Goal: Task Accomplishment & Management: Manage account settings

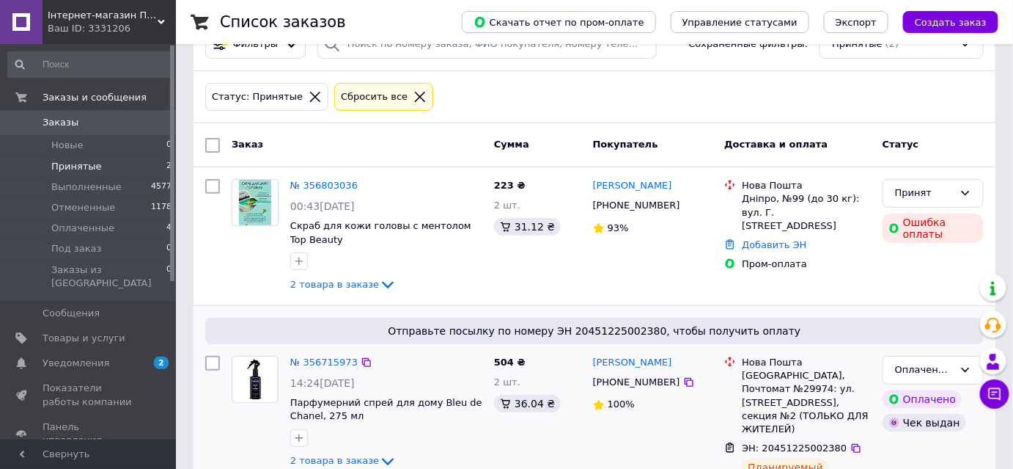
scroll to position [72, 0]
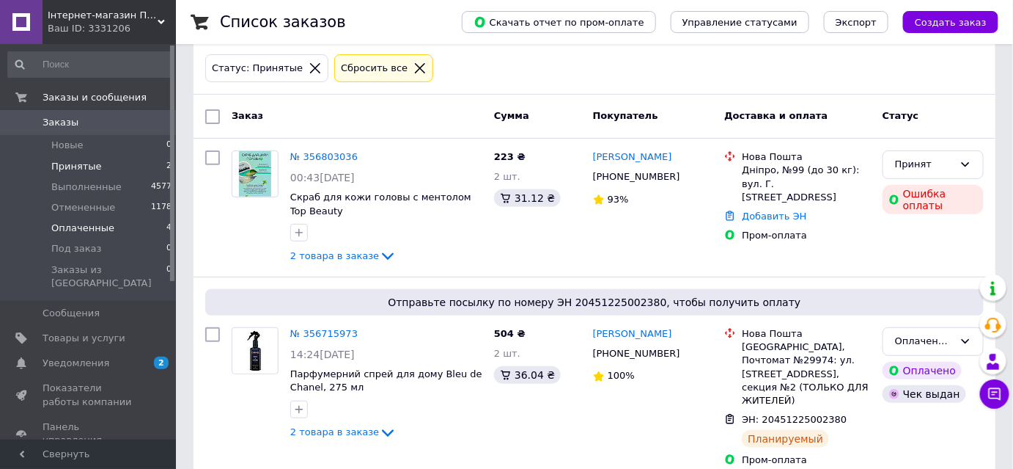
click at [84, 236] on li "Оплаченные 4" at bounding box center [90, 228] width 180 height 21
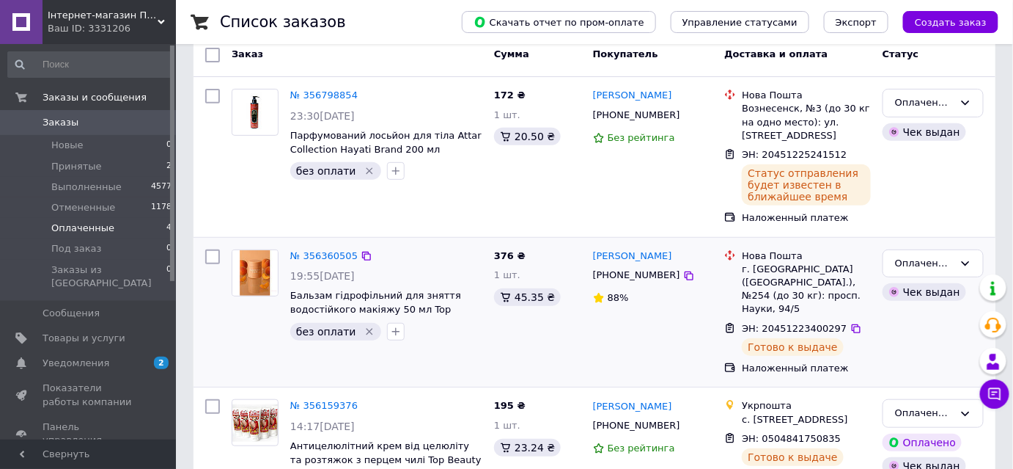
scroll to position [133, 0]
click at [84, 125] on span "Заказы" at bounding box center [89, 122] width 93 height 13
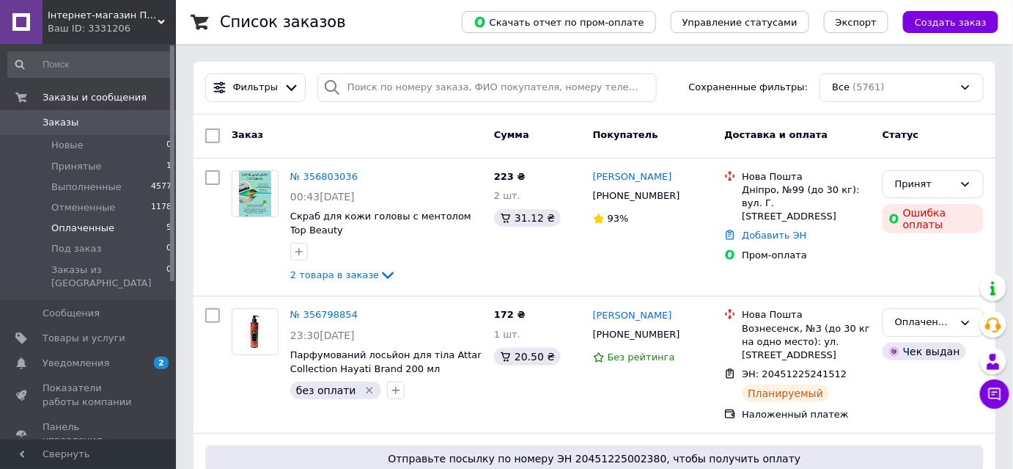
click at [111, 236] on li "Оплаченные 5" at bounding box center [90, 228] width 180 height 21
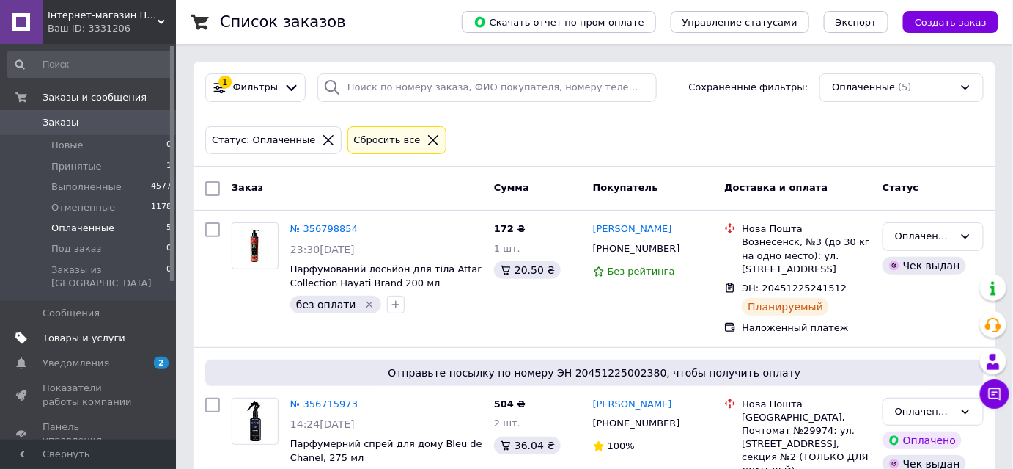
click at [108, 331] on span "Товары и услуги" at bounding box center [84, 337] width 83 height 13
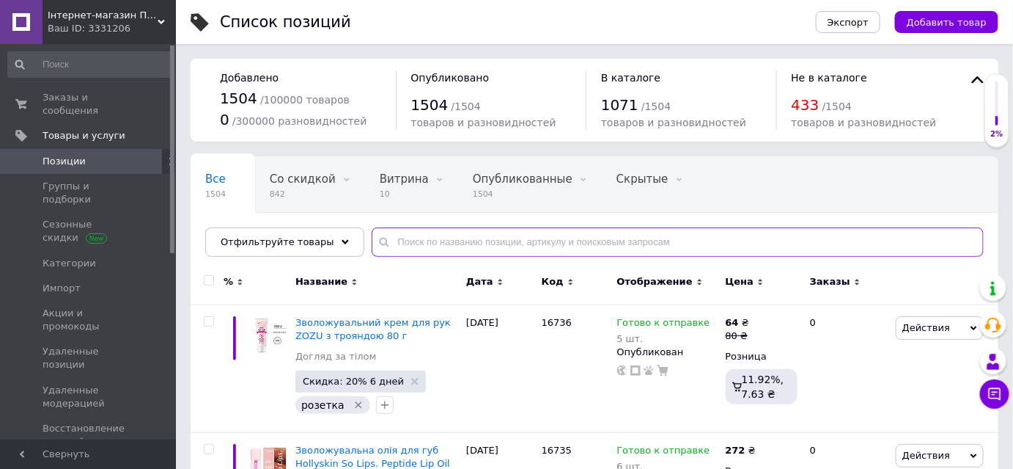
click at [465, 243] on input "text" at bounding box center [678, 241] width 612 height 29
type input "15701"
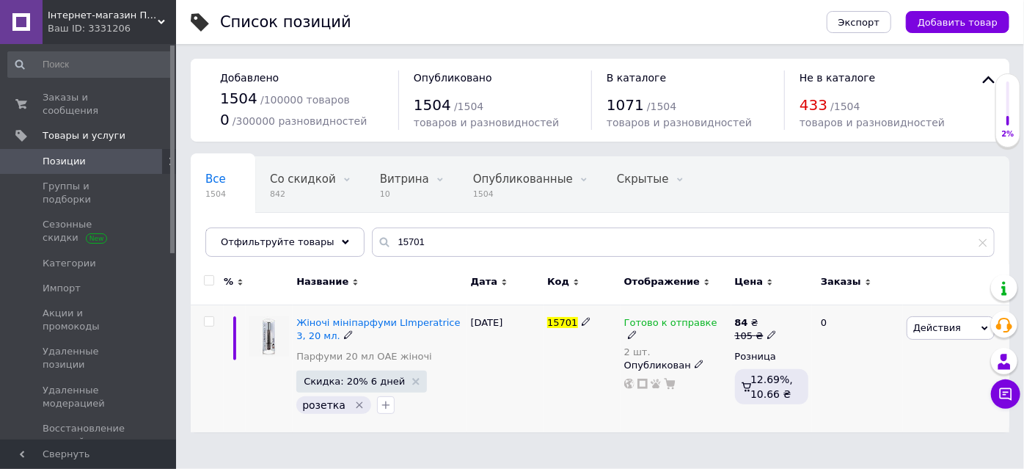
click at [637, 330] on icon at bounding box center [632, 334] width 9 height 9
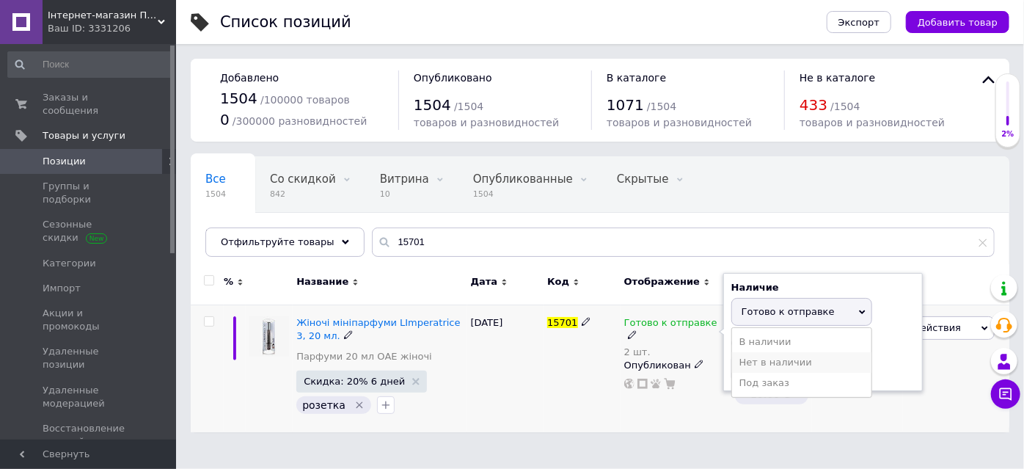
click at [750, 357] on li "Нет в наличии" at bounding box center [801, 362] width 139 height 21
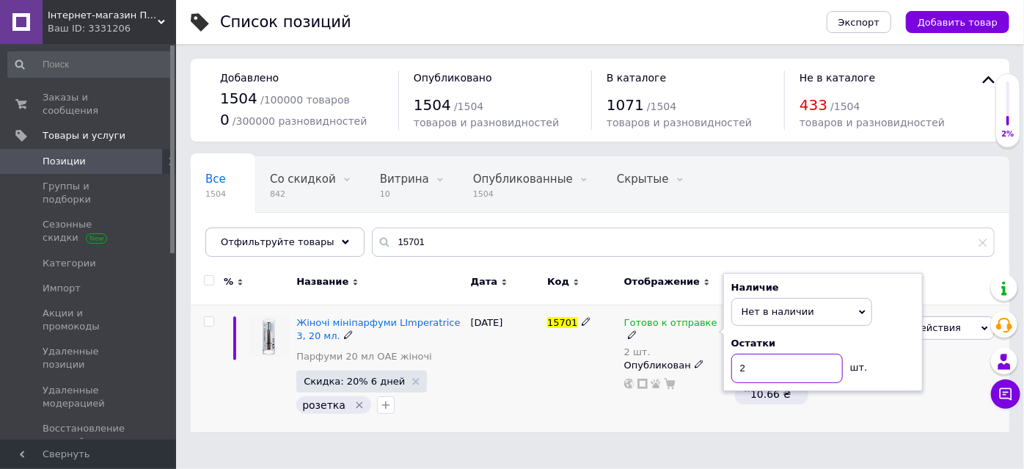
click at [750, 357] on input "2" at bounding box center [786, 367] width 111 height 29
click at [565, 397] on div "15701" at bounding box center [581, 368] width 77 height 128
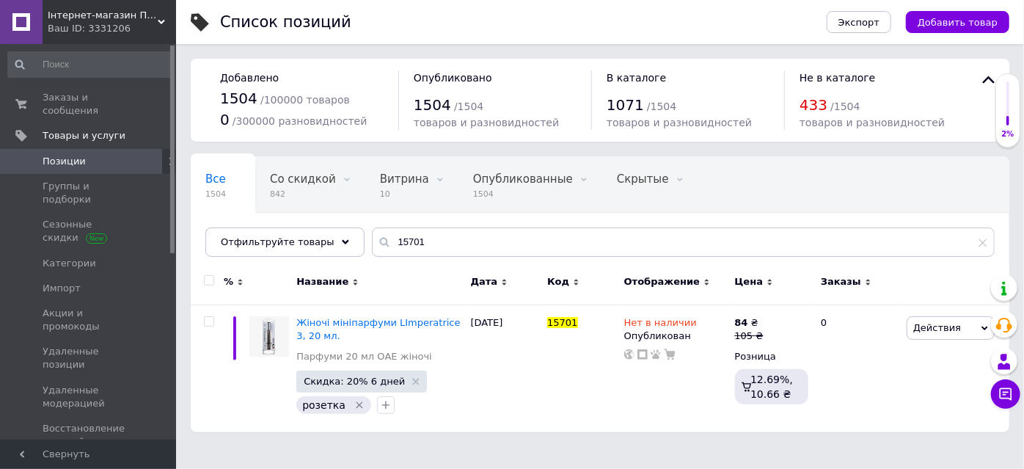
click at [92, 19] on span "Інтернет-магазин Перлина" at bounding box center [103, 15] width 110 height 13
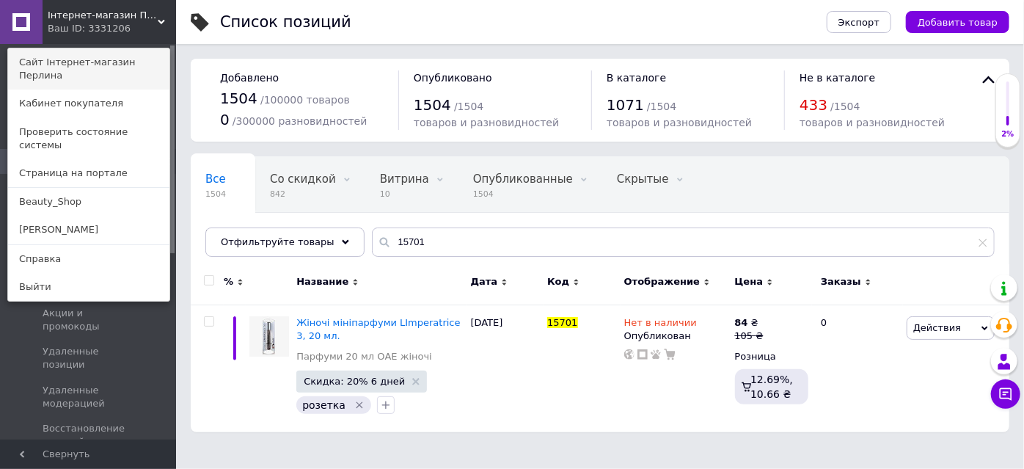
click at [92, 56] on link "Сайт Інтернет-магазин Перлина" at bounding box center [88, 68] width 161 height 41
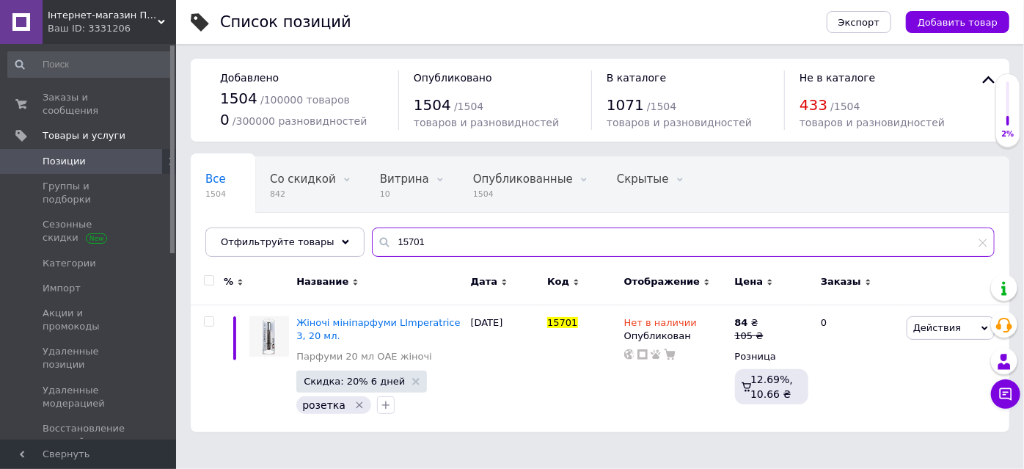
drag, startPoint x: 422, startPoint y: 248, endPoint x: 373, endPoint y: 243, distance: 50.1
click at [373, 243] on div "15701" at bounding box center [683, 241] width 623 height 29
paste input "534"
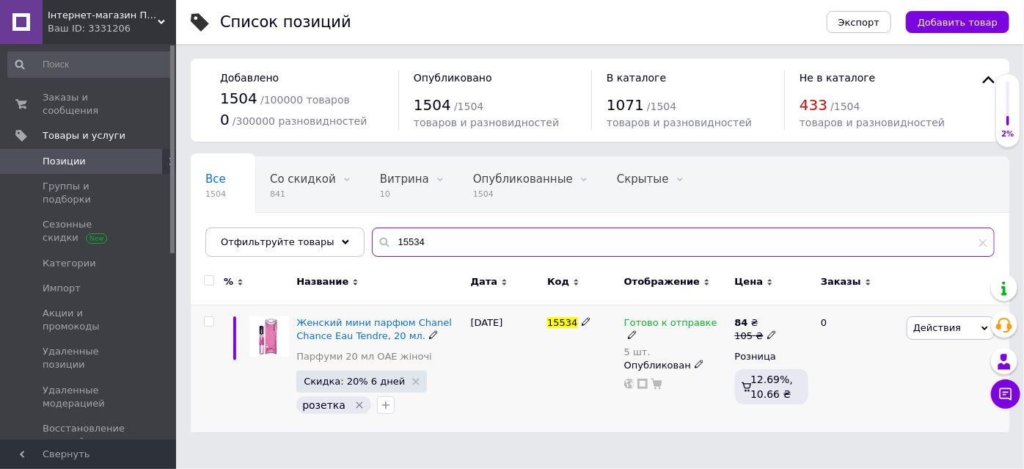
type input "15534"
click at [637, 330] on icon at bounding box center [632, 334] width 9 height 9
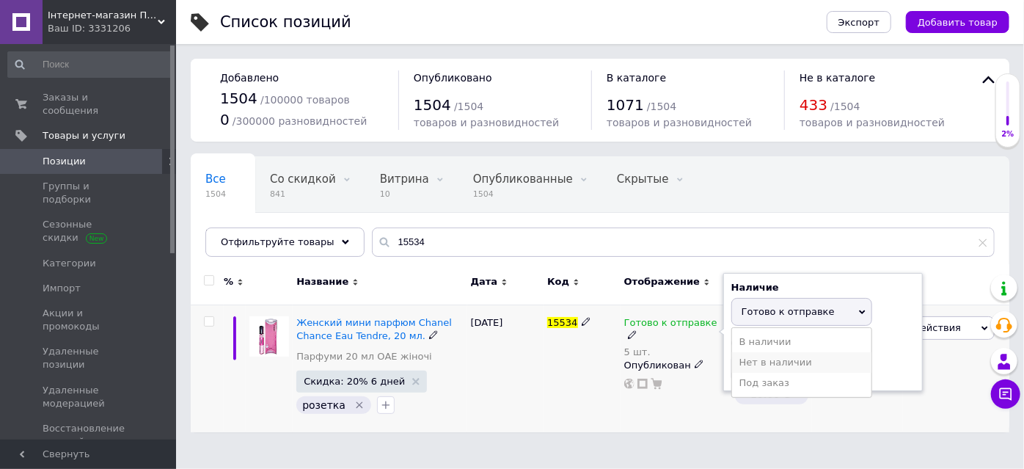
click at [741, 353] on li "Нет в наличии" at bounding box center [801, 362] width 139 height 21
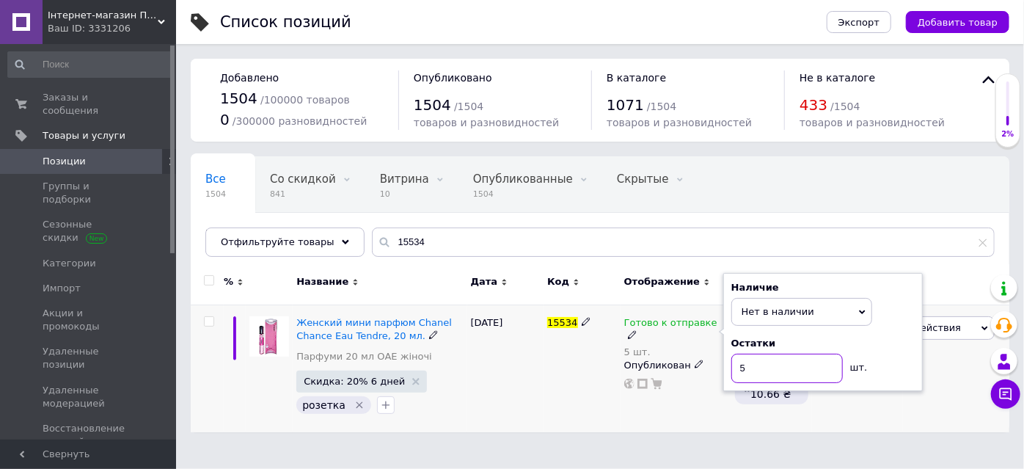
click at [741, 357] on input "5" at bounding box center [786, 367] width 111 height 29
click at [745, 367] on input "5" at bounding box center [786, 367] width 111 height 29
click at [583, 396] on div "15534" at bounding box center [581, 368] width 77 height 128
